Goal: Task Accomplishment & Management: Use online tool/utility

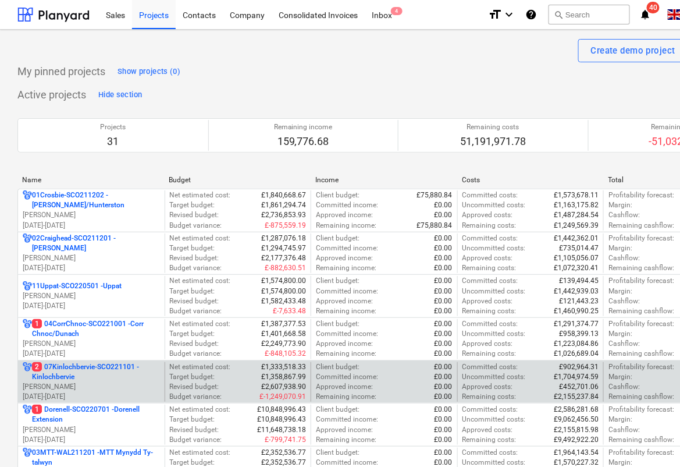
click at [104, 376] on p "2 07Kinlochbervie-SCO221101 - Kinlochbervie" at bounding box center [96, 372] width 128 height 20
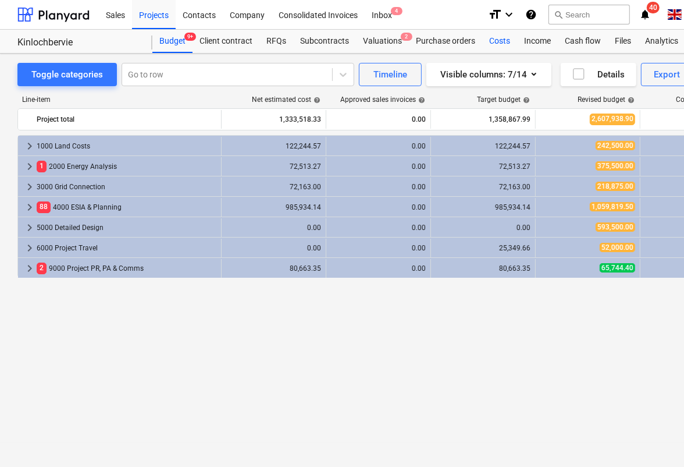
click at [497, 47] on div "Costs" at bounding box center [499, 41] width 35 height 23
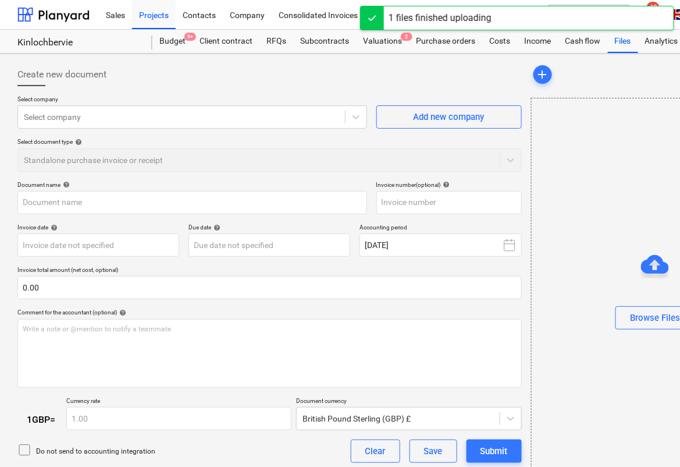
type input "Galileo Empower Uk Ltd Aug 016.docx"
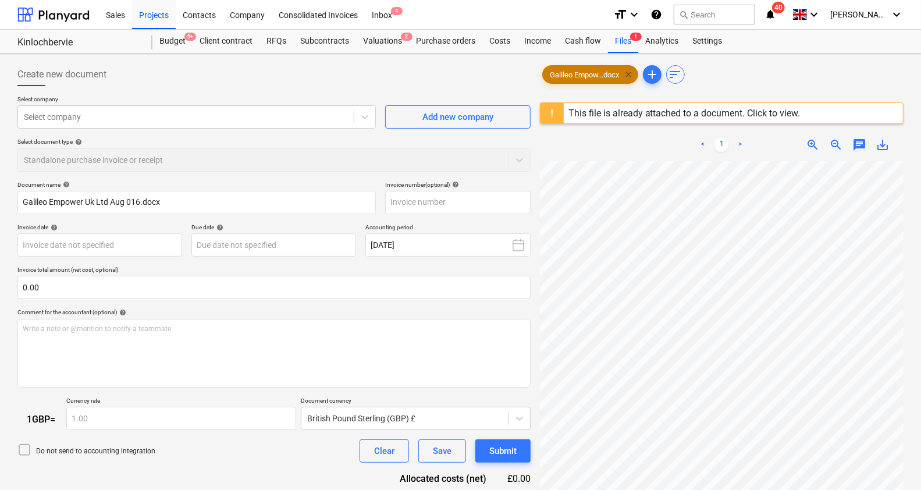
click at [633, 73] on span "clear" at bounding box center [628, 74] width 14 height 14
